Goal: Task Accomplishment & Management: Manage account settings

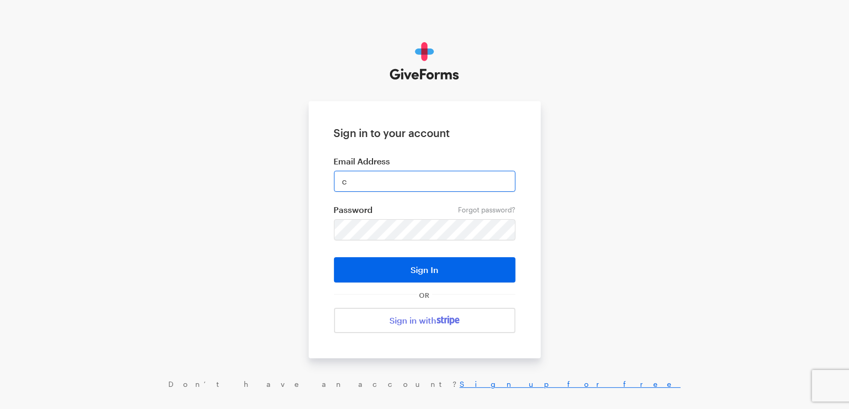
type input "[EMAIL_ADDRESS][DOMAIN_NAME]"
click at [334, 257] on button "Sign In" at bounding box center [424, 269] width 181 height 25
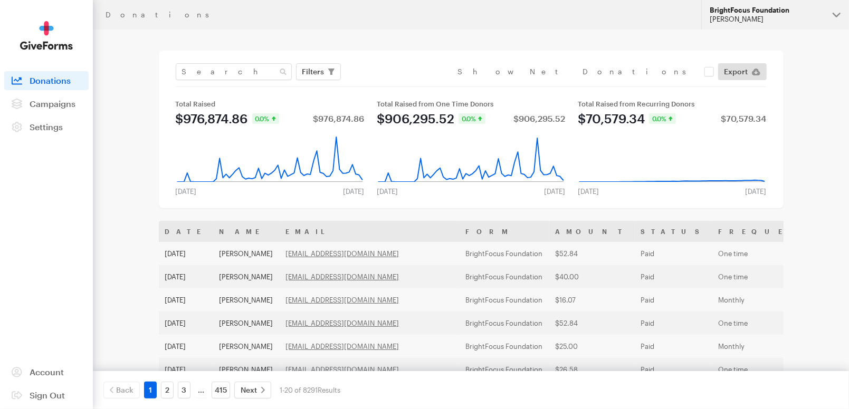
click at [751, 15] on div "Cristel Macaraeg" at bounding box center [767, 19] width 114 height 9
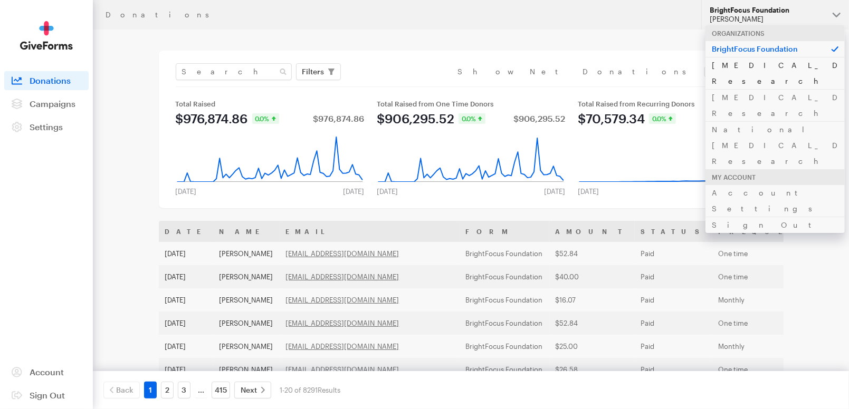
click at [776, 66] on link "Alzheimer's Disease Research" at bounding box center [774, 73] width 139 height 32
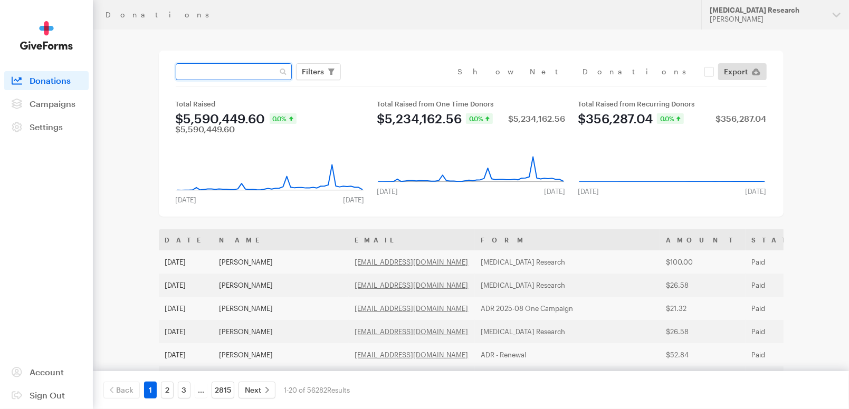
click at [227, 74] on input "text" at bounding box center [234, 71] width 116 height 17
paste input "[EMAIL_ADDRESS][DOMAIN_NAME]"
type input "[EMAIL_ADDRESS][DOMAIN_NAME]"
click at [393, 85] on button "Apply" at bounding box center [410, 93] width 34 height 17
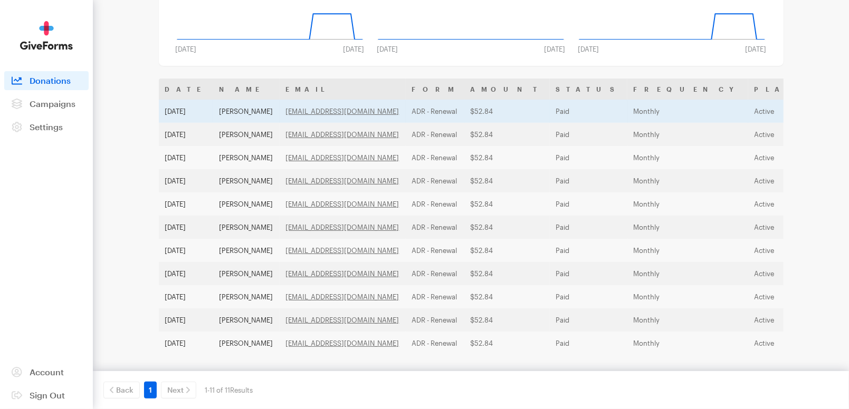
scroll to position [148, 0]
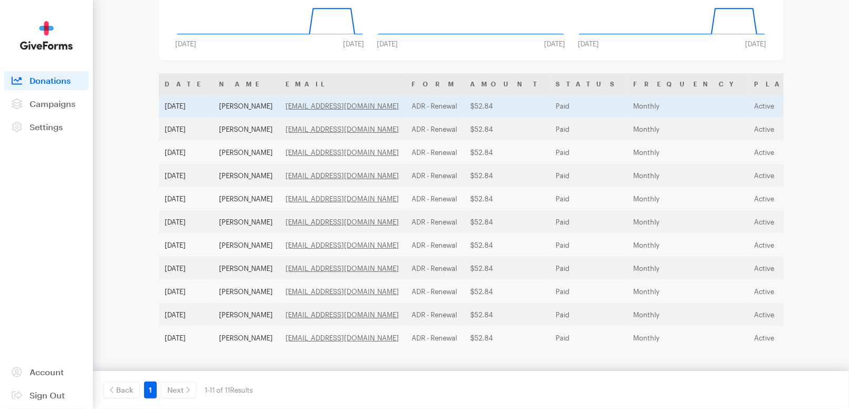
click at [414, 104] on td "ADR - Renewal" at bounding box center [435, 105] width 59 height 23
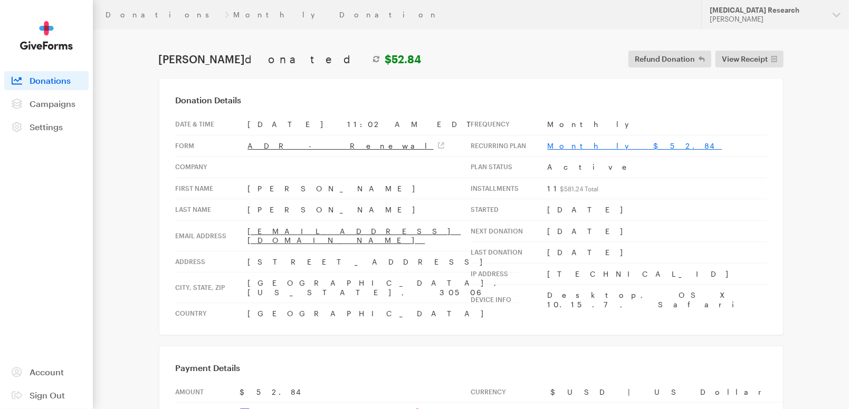
click at [578, 142] on link "Monthly $52.84" at bounding box center [635, 145] width 175 height 9
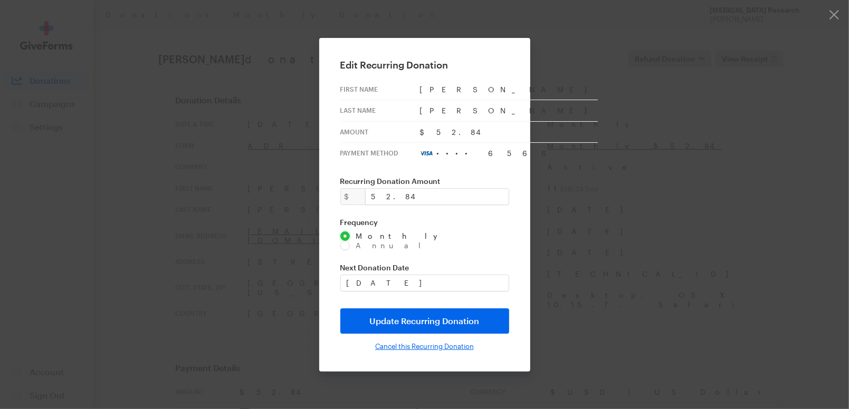
click at [426, 342] on input "Cancel this Recurring Donation" at bounding box center [424, 346] width 99 height 8
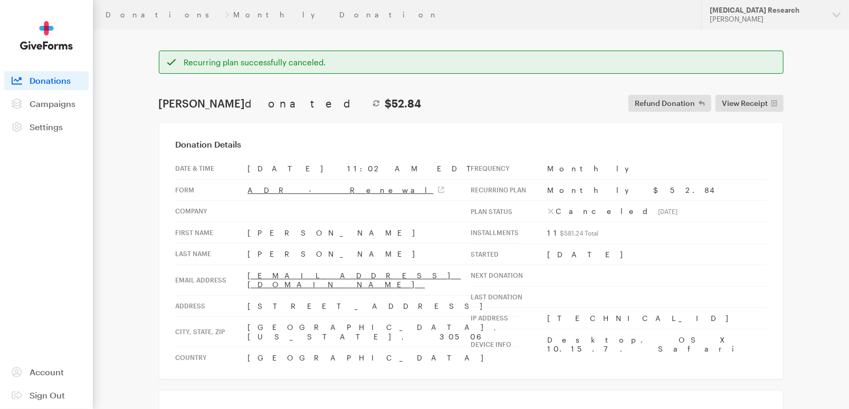
click at [365, 100] on div "[PERSON_NAME] donated $52.84 Refund Donation Refund Donation First Name [PERSON…" at bounding box center [471, 103] width 629 height 17
click at [471, 107] on div "[PERSON_NAME] donated $52.84 Refund Donation Refund Donation First Name [PERSON…" at bounding box center [471, 103] width 629 height 17
